Goal: Task Accomplishment & Management: Use online tool/utility

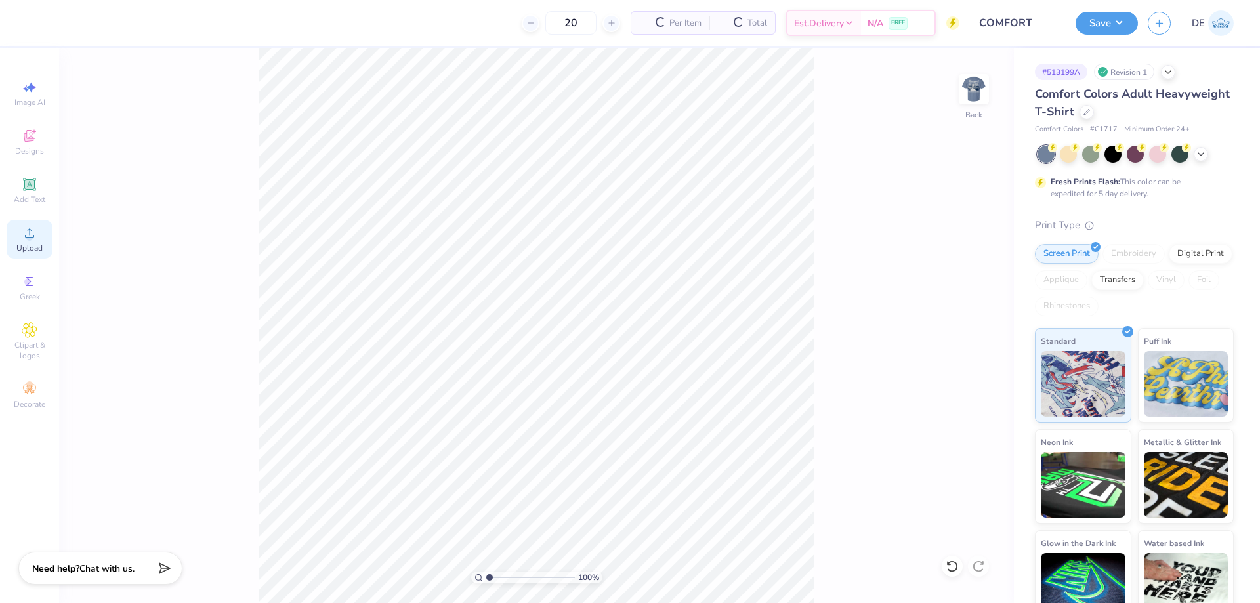
click at [35, 246] on span "Upload" at bounding box center [29, 248] width 26 height 11
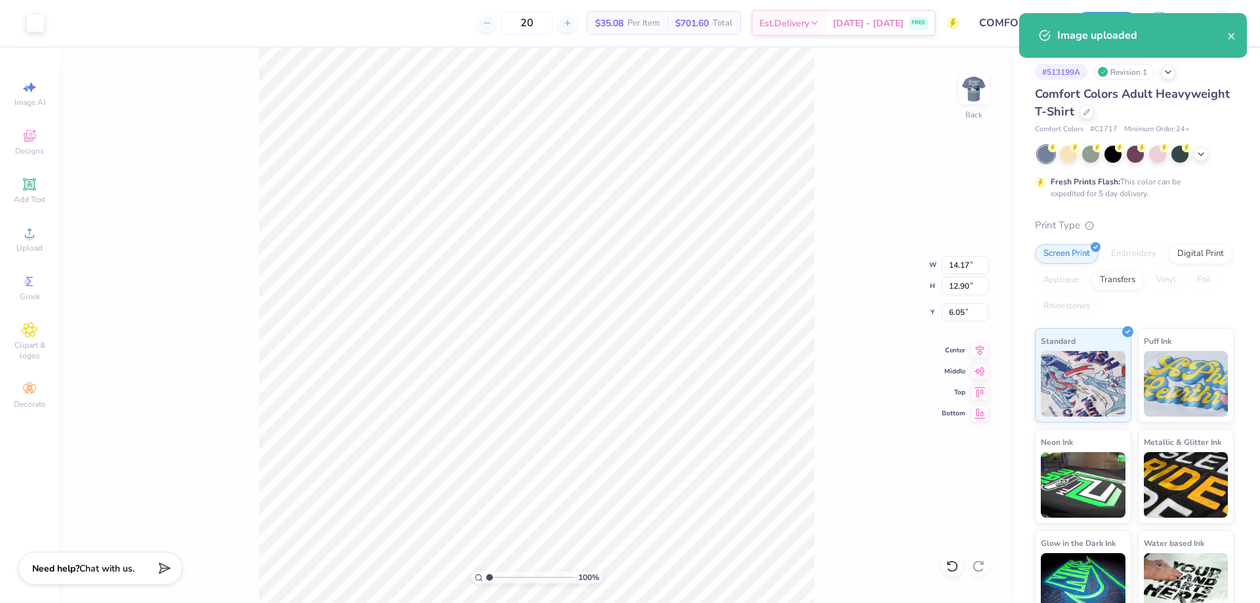
click at [952, 275] on div "100 % Back W 14.17 14.17 " H 12.90 12.90 " Y 6.05 6.05 " Center Middle Top Bott…" at bounding box center [536, 325] width 955 height 555
click at [950, 268] on div "100 % Back W 14.17 H 12.90 Y 6.05 Center Middle Top Bottom" at bounding box center [536, 325] width 955 height 555
click at [952, 264] on input "14.17" at bounding box center [965, 265] width 47 height 18
type input "1"
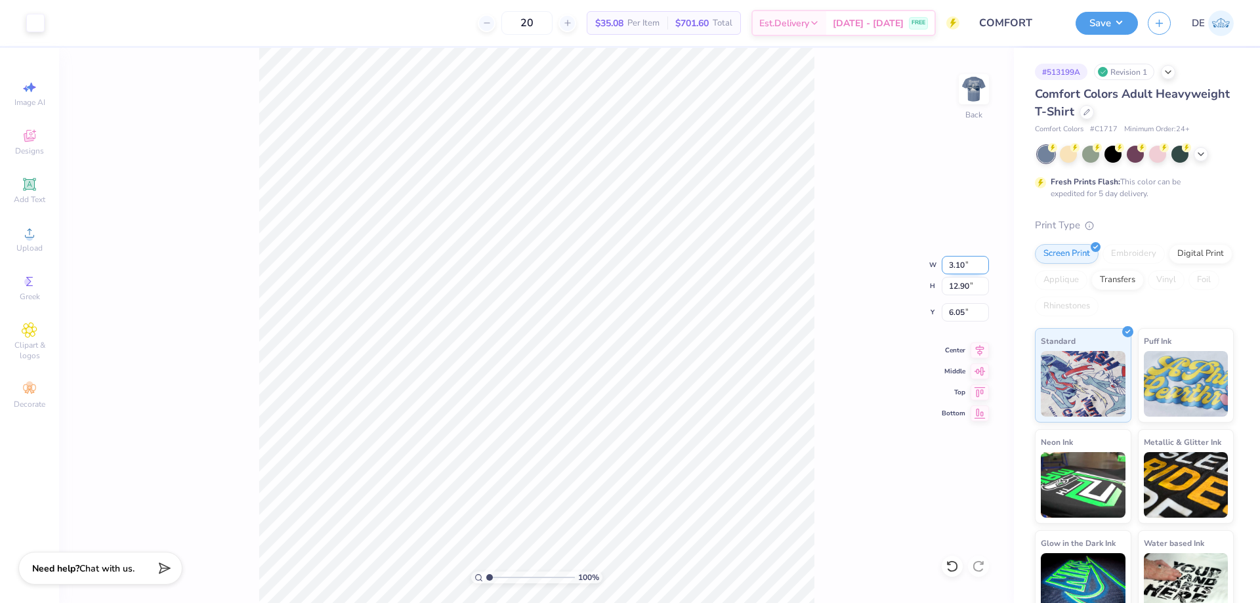
type input "3.10"
type input "2.82"
type input "3.00"
click at [970, 93] on img at bounding box center [974, 89] width 53 height 53
click at [5, 246] on div "Image AI Designs Add Text Upload Greek Clipart & logos Decorate" at bounding box center [29, 325] width 59 height 555
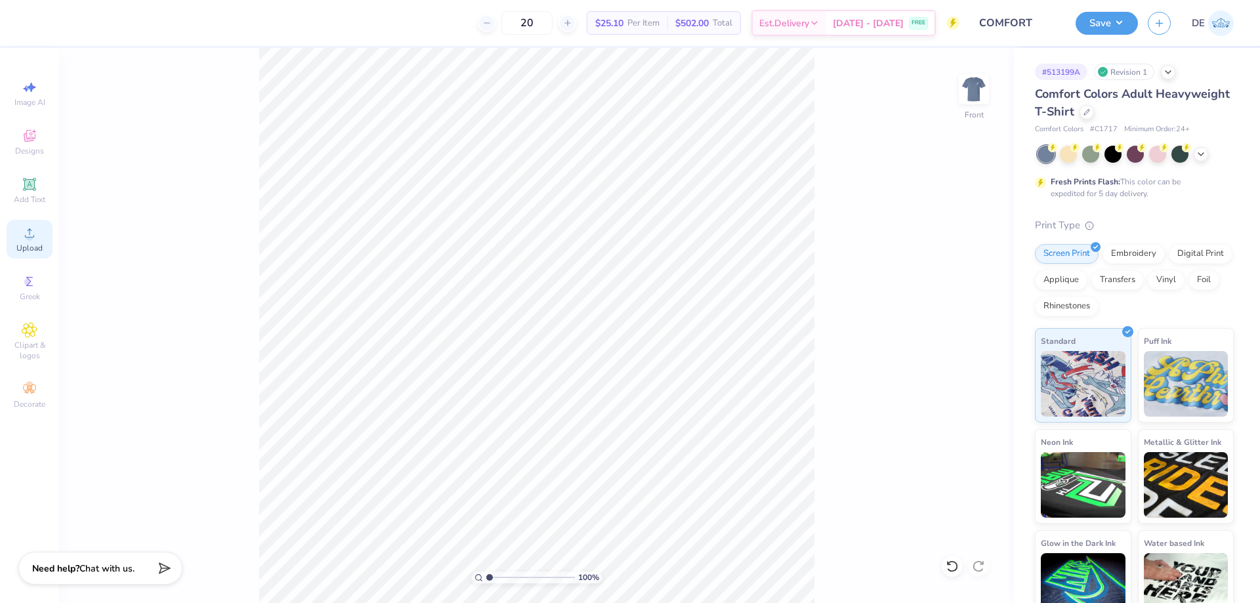
click at [22, 238] on icon at bounding box center [30, 233] width 16 height 16
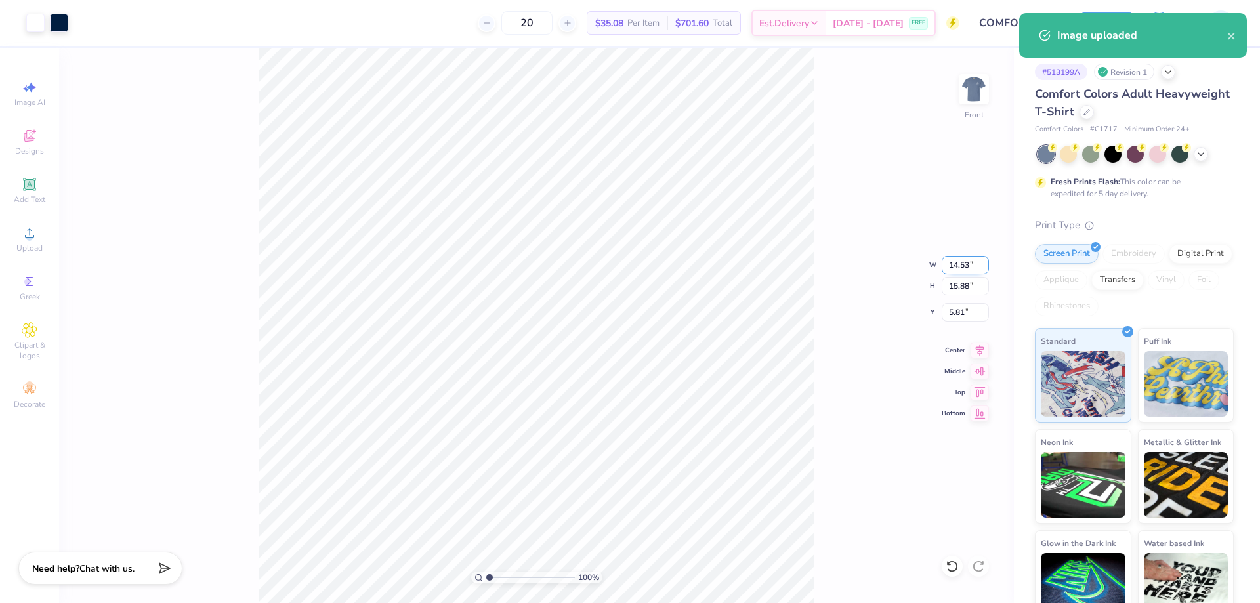
click at [960, 263] on input "14.53" at bounding box center [965, 265] width 47 height 18
type input "12.50"
type input "13.66"
click at [956, 312] on input "6.92" at bounding box center [965, 312] width 47 height 18
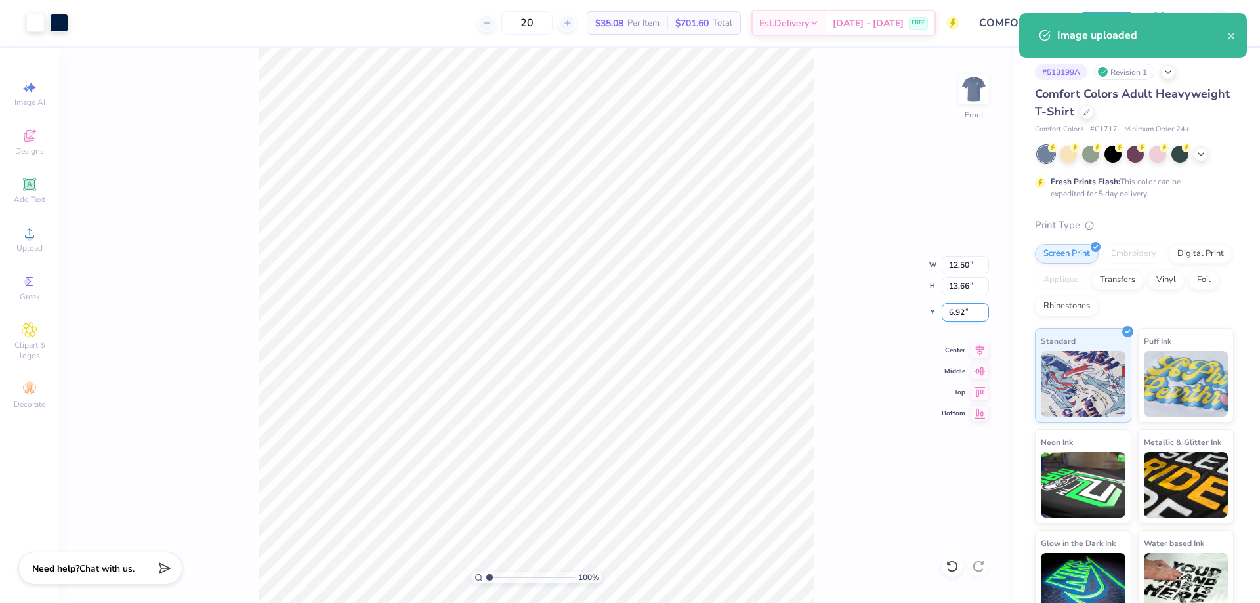
click at [956, 312] on input "6.92" at bounding box center [965, 312] width 47 height 18
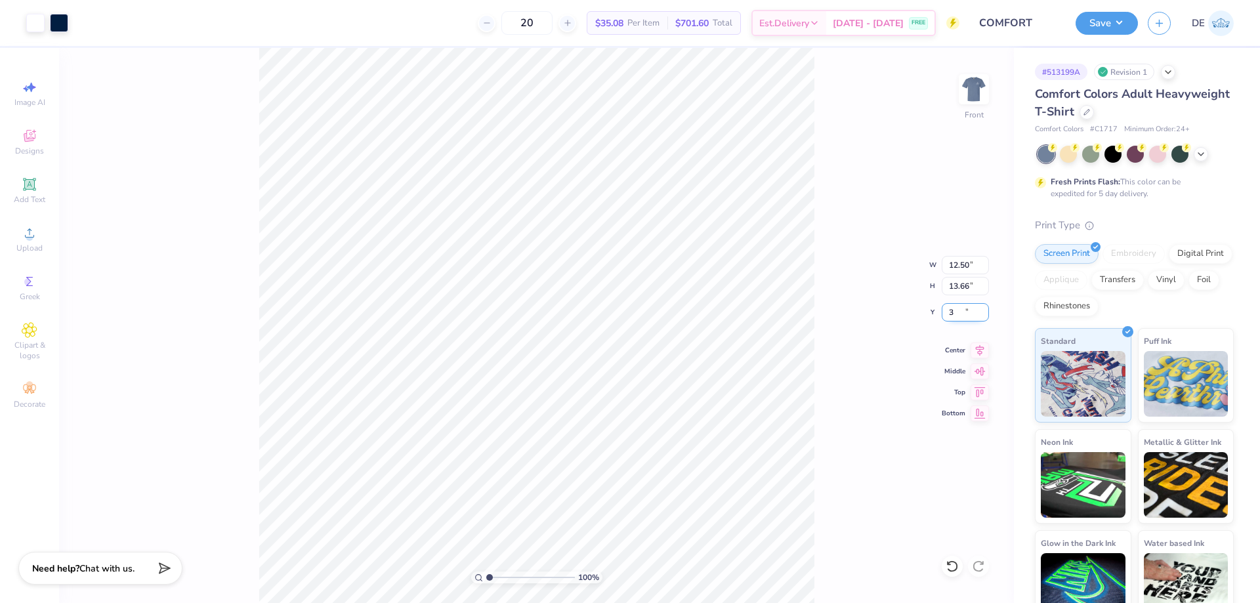
type input "3.00"
click at [973, 96] on img at bounding box center [974, 89] width 53 height 53
click at [973, 96] on img at bounding box center [974, 89] width 26 height 26
click at [1085, 22] on button "Save" at bounding box center [1107, 21] width 62 height 23
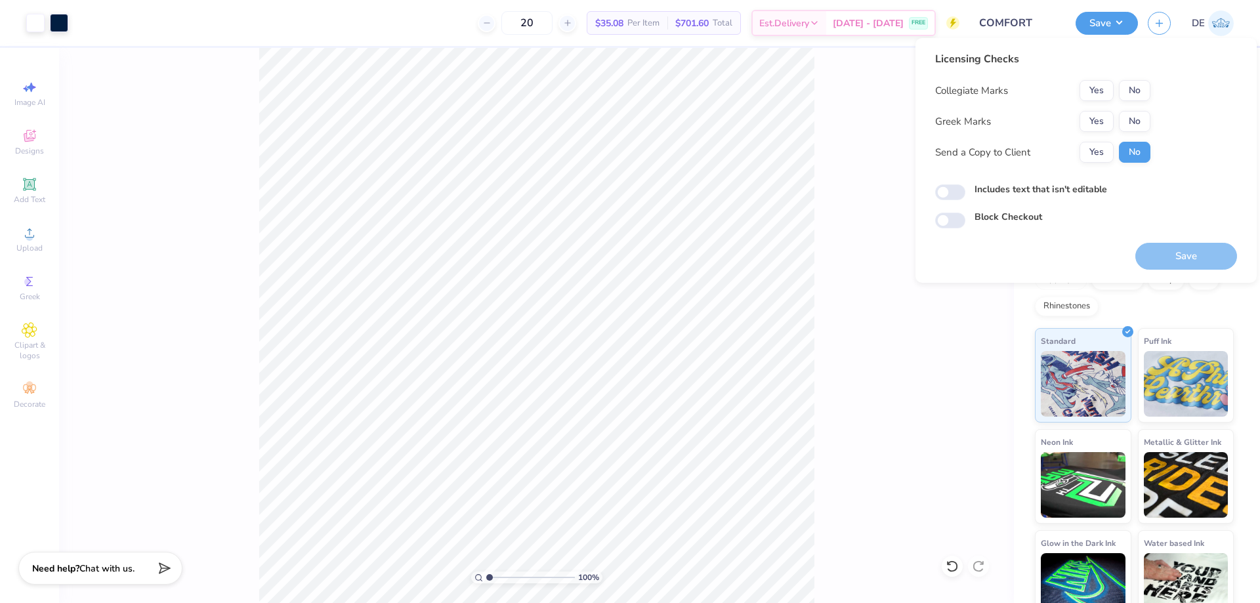
click at [1116, 117] on div "Yes No" at bounding box center [1115, 121] width 71 height 21
click at [1122, 120] on button "No" at bounding box center [1135, 121] width 32 height 21
click at [1134, 90] on button "No" at bounding box center [1135, 90] width 32 height 21
click at [1176, 261] on button "Save" at bounding box center [1187, 256] width 102 height 27
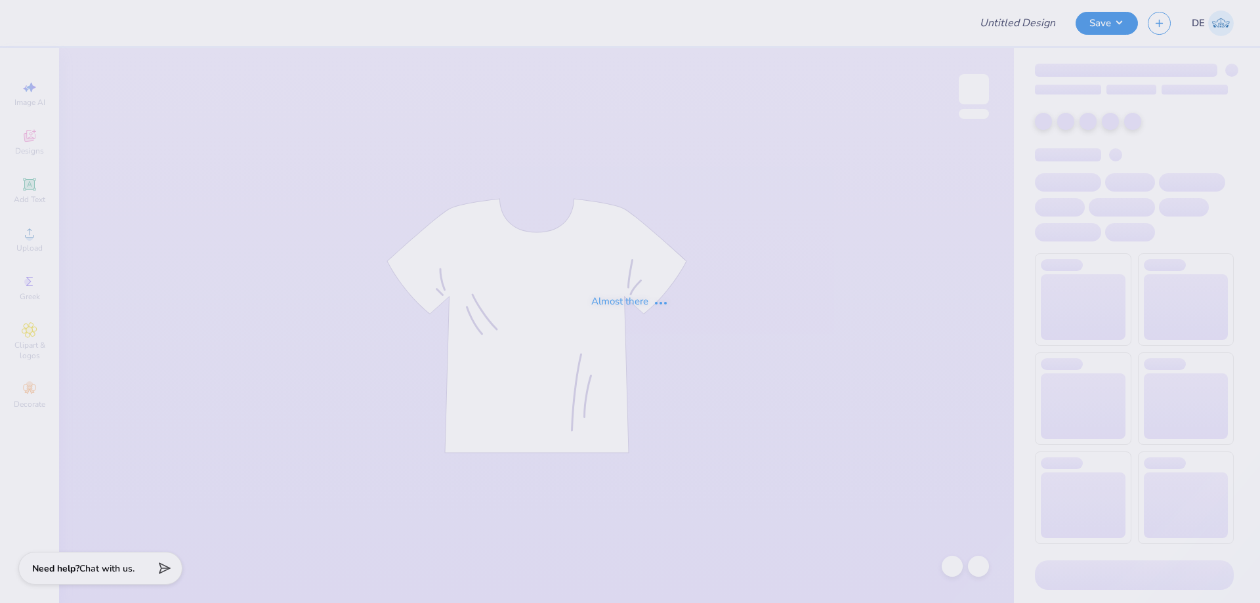
type input "SK Camo Date Function"
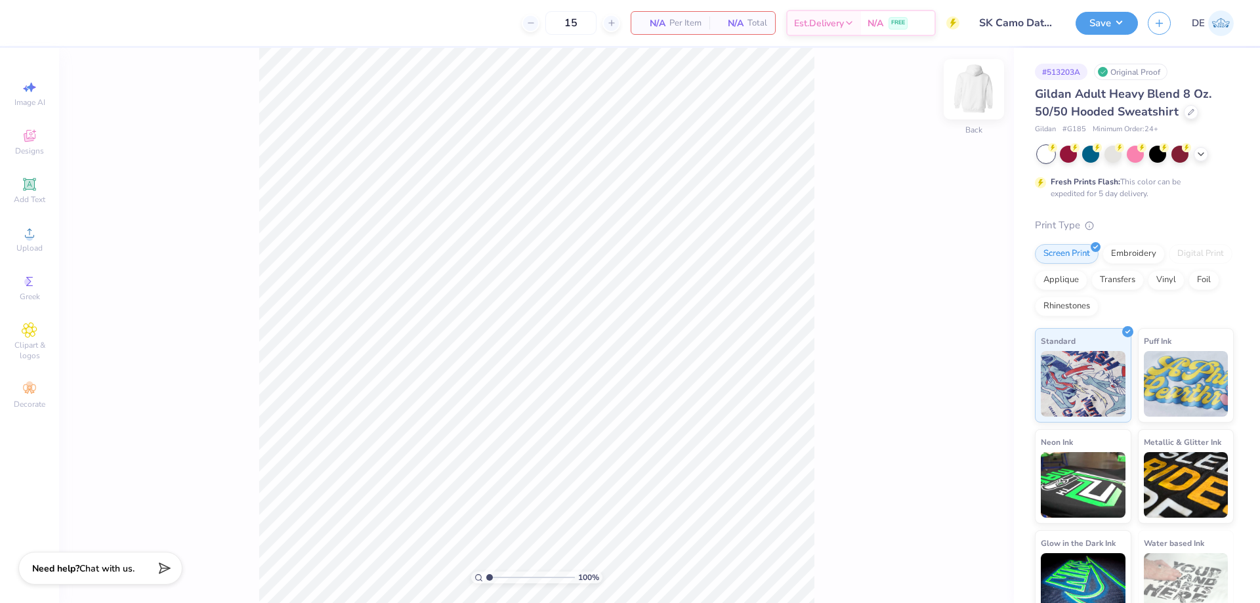
click at [976, 89] on img at bounding box center [974, 89] width 53 height 53
click at [28, 238] on icon at bounding box center [29, 232] width 9 height 9
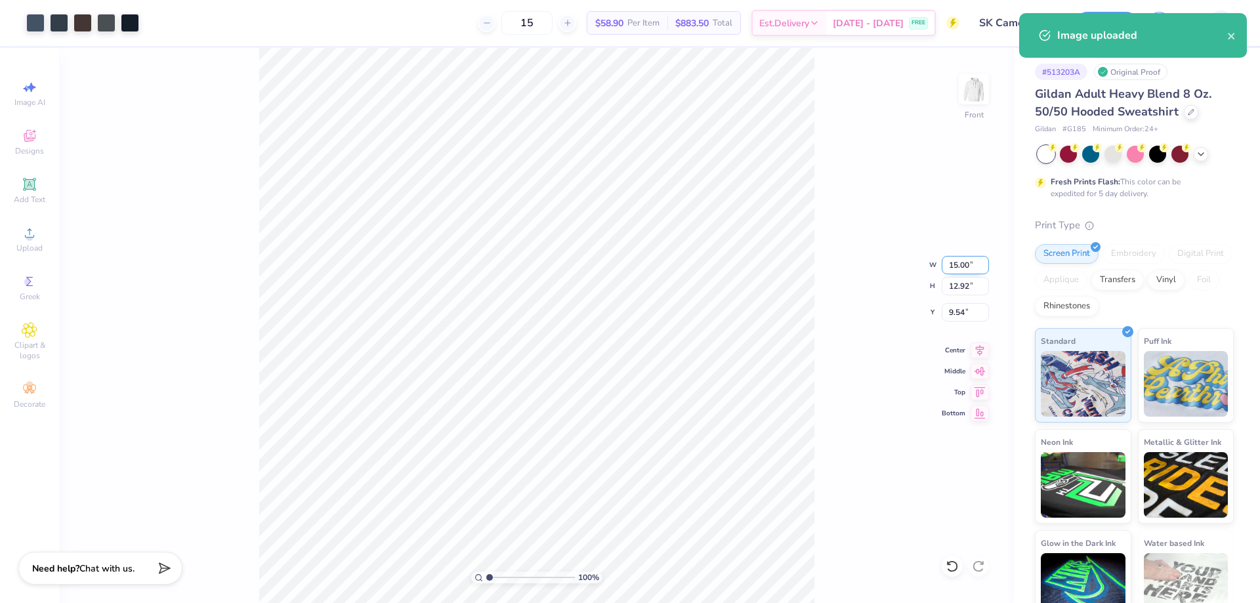
click at [952, 268] on input "15.00" at bounding box center [965, 265] width 47 height 18
type input "12.50"
type input "10.77"
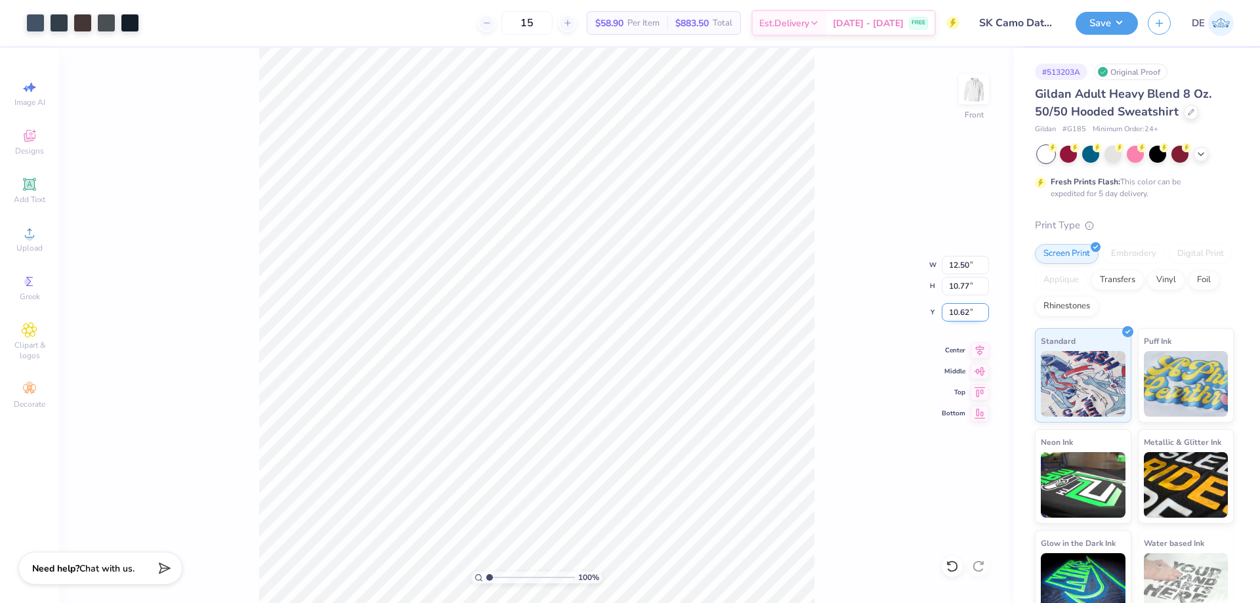
click at [952, 316] on input "10.62" at bounding box center [965, 312] width 47 height 18
type input "3"
type input "6.00"
click at [1093, 22] on button "Save" at bounding box center [1107, 21] width 62 height 23
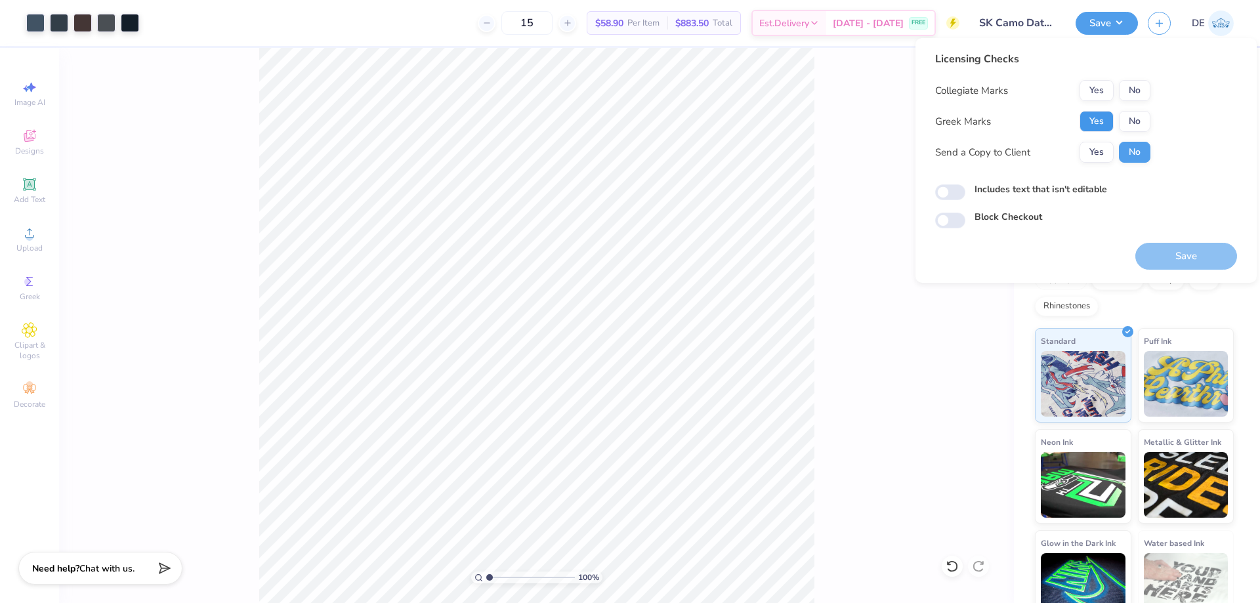
click at [1102, 114] on button "Yes" at bounding box center [1097, 121] width 34 height 21
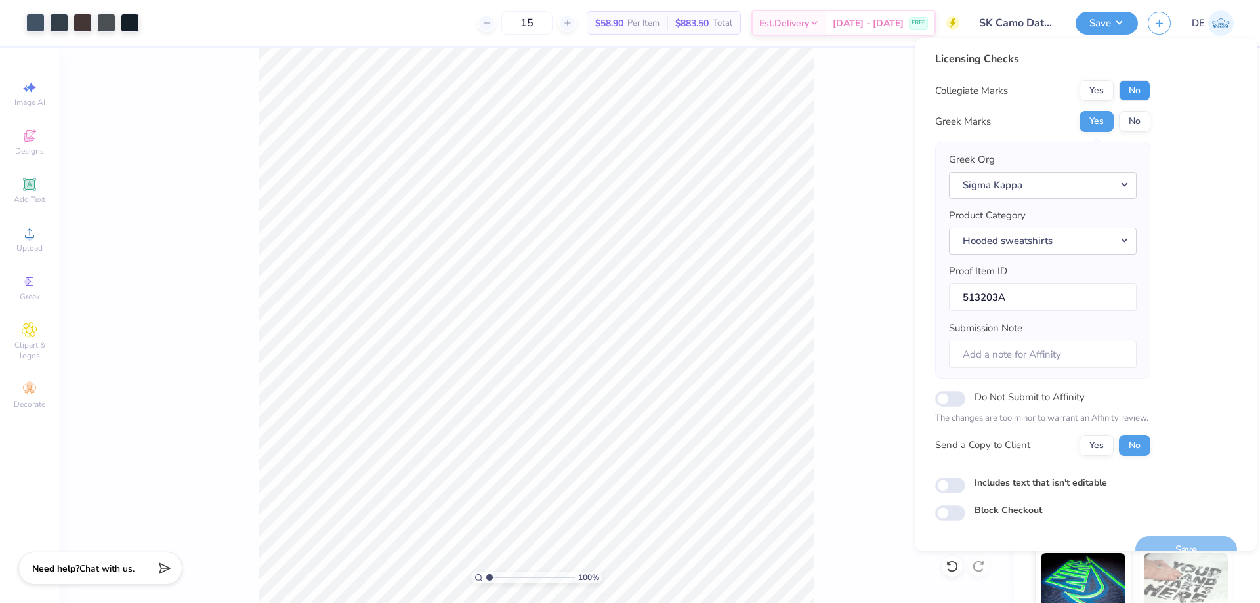
click at [1135, 88] on button "No" at bounding box center [1135, 90] width 32 height 21
click at [1177, 540] on button "Save" at bounding box center [1187, 549] width 102 height 27
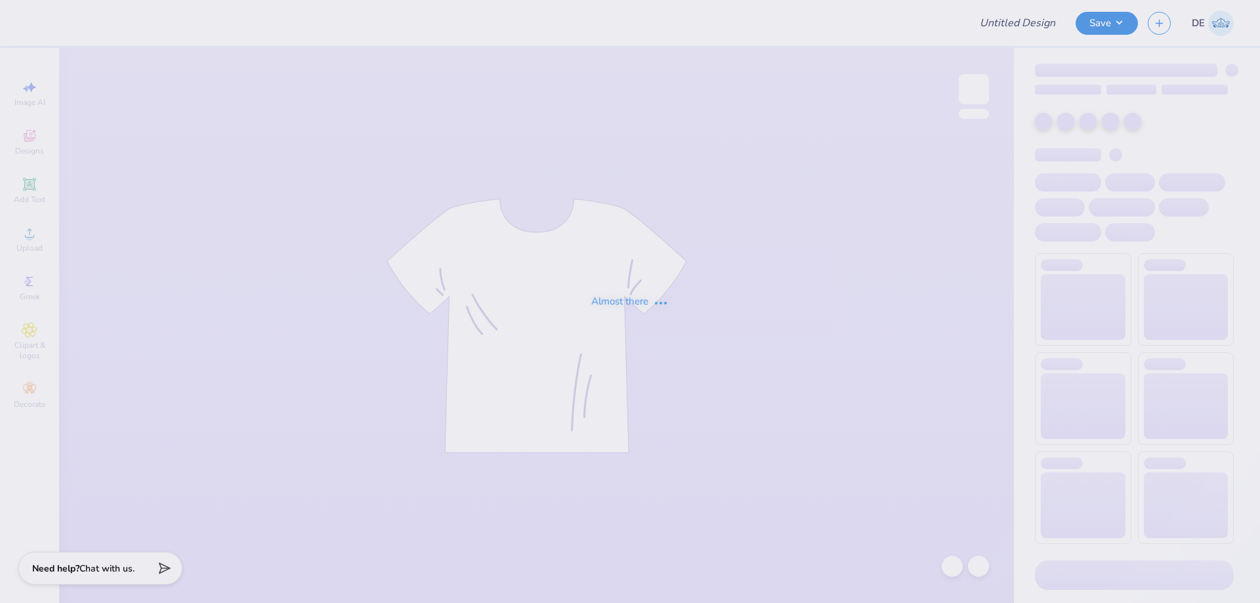
type input "Chi Psi Merch"
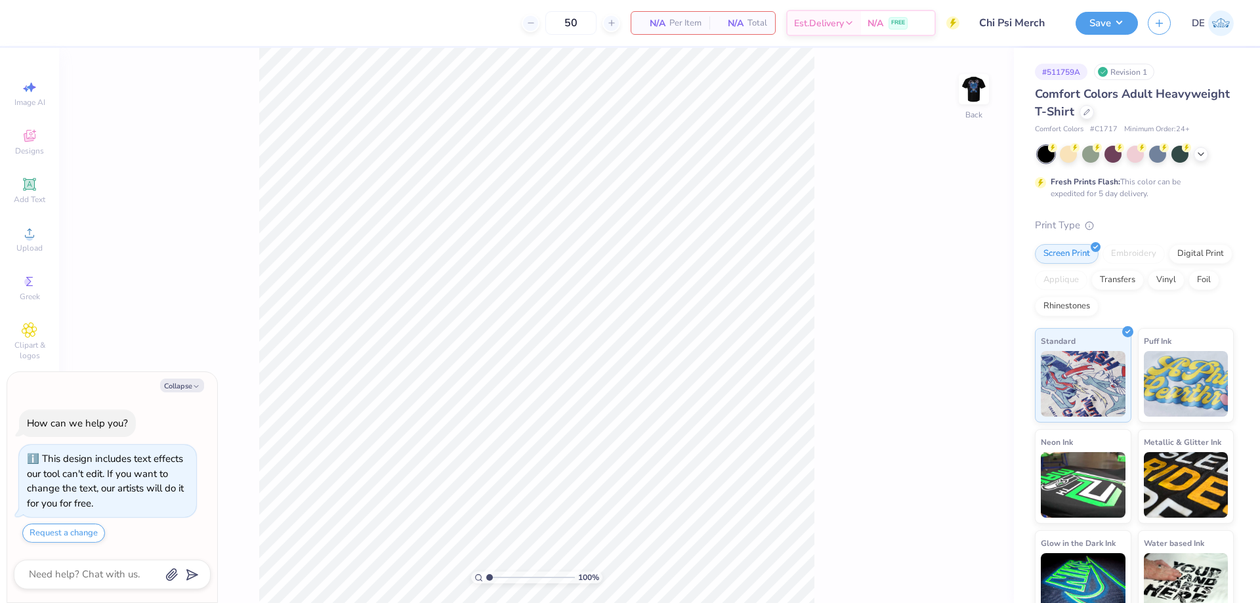
type textarea "x"
